Goal: Transaction & Acquisition: Purchase product/service

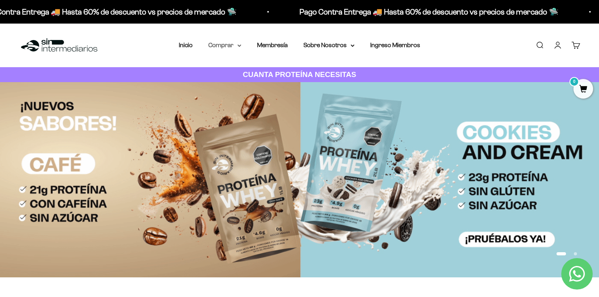
click at [229, 47] on summary "Comprar" at bounding box center [224, 45] width 33 height 10
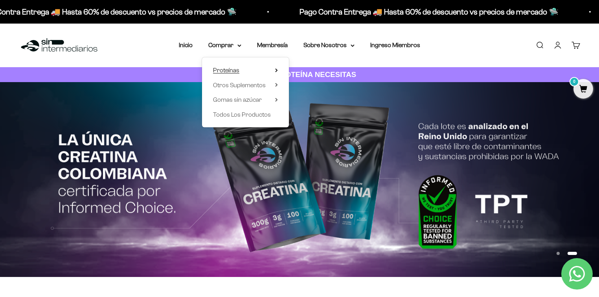
click at [260, 72] on summary "Proteínas" at bounding box center [245, 70] width 65 height 10
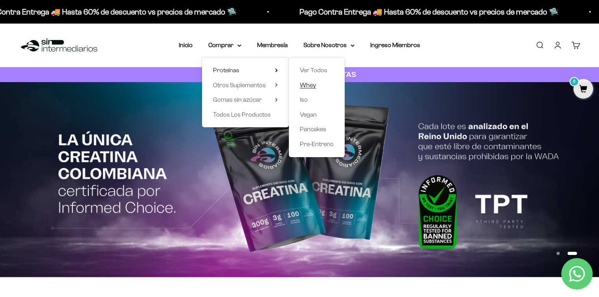
click at [305, 84] on span "Whey" at bounding box center [308, 85] width 16 height 7
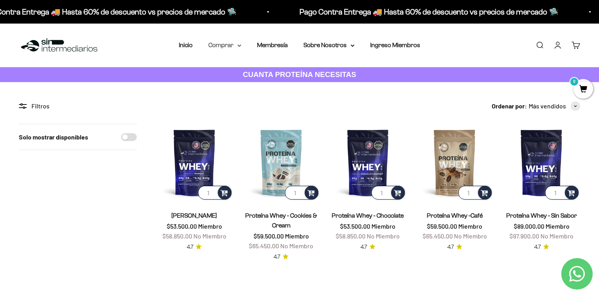
click at [230, 46] on summary "Comprar" at bounding box center [224, 45] width 33 height 10
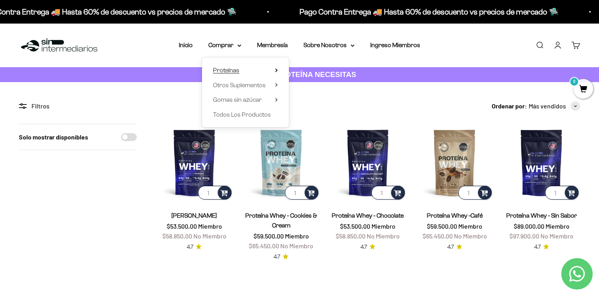
click at [239, 66] on span "Proteínas" at bounding box center [226, 70] width 26 height 10
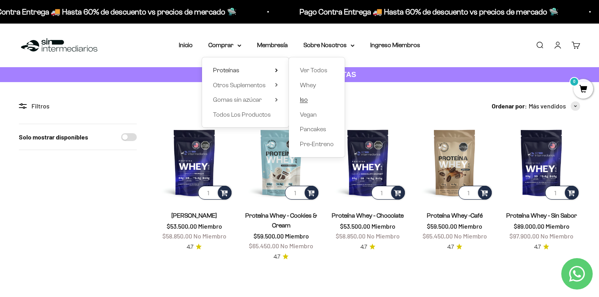
click at [303, 99] on span "Iso" at bounding box center [304, 99] width 8 height 7
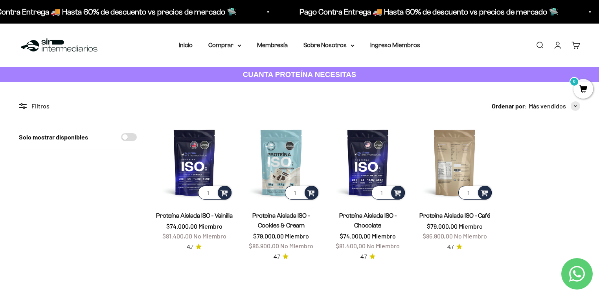
click at [461, 150] on img at bounding box center [454, 162] width 77 height 77
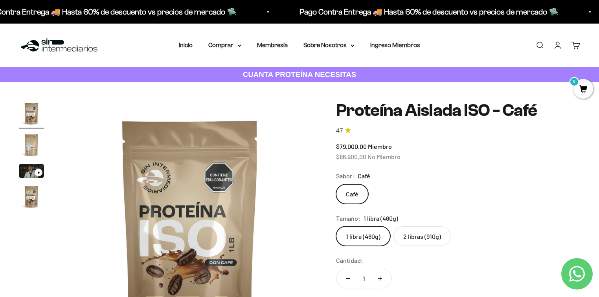
click at [424, 233] on label "2 libras (910g)" at bounding box center [421, 236] width 57 height 20
click at [336, 226] on input "2 libras (910g)" at bounding box center [336, 226] width 0 height 0
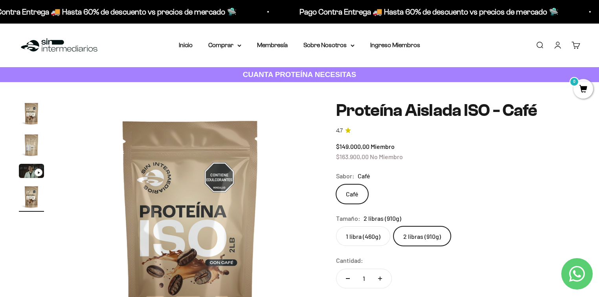
click at [31, 198] on img "Ir al artículo 4" at bounding box center [31, 196] width 25 height 25
click at [38, 172] on icon "Ir al artículo 3" at bounding box center [39, 172] width 2 height 3
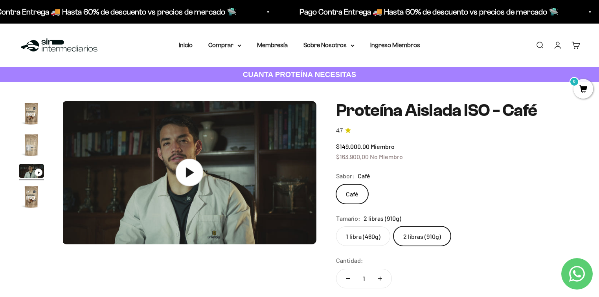
scroll to position [0, 527]
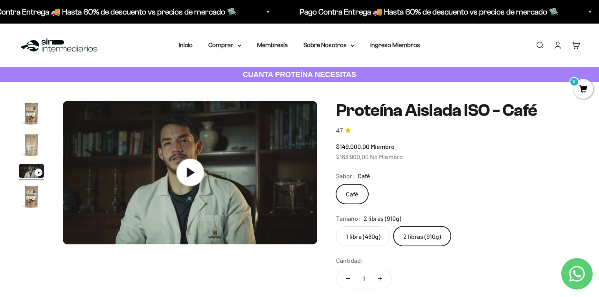
click at [200, 174] on icon at bounding box center [190, 173] width 28 height 28
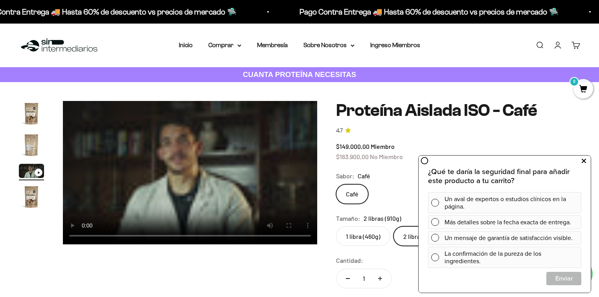
click at [582, 161] on icon at bounding box center [584, 161] width 4 height 10
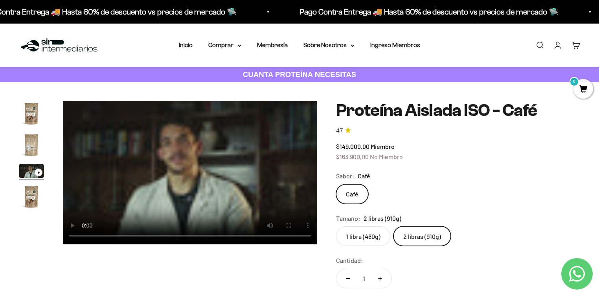
click at [138, 130] on video "Proteína Aislada ISO - Café" at bounding box center [190, 172] width 254 height 143
